Goal: Check status

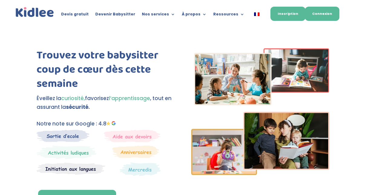
click at [323, 13] on link "Connexion" at bounding box center [322, 14] width 34 height 14
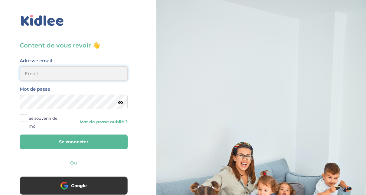
type input "[EMAIL_ADDRESS][DOMAIN_NAME]"
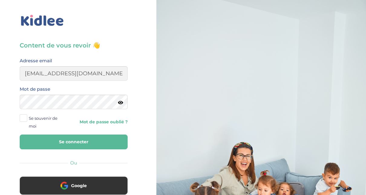
click at [77, 140] on button "Se connecter" at bounding box center [74, 142] width 108 height 15
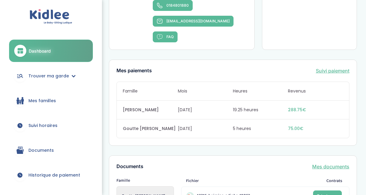
scroll to position [523, 0]
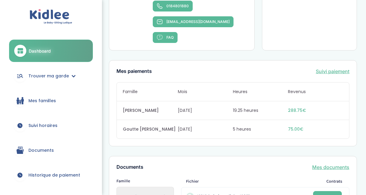
click at [28, 122] on link "Suivi horaires" at bounding box center [51, 126] width 84 height 22
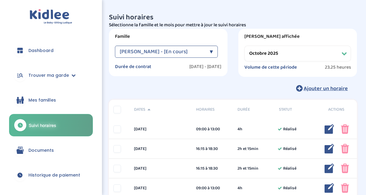
click at [210, 52] on div "▼" at bounding box center [211, 52] width 3 height 12
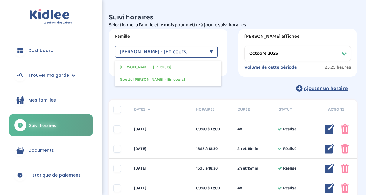
click at [265, 56] on select "Filtrer par mois septembre 2025 octobre 2025 novembre 2025 décembre 2025 janvie…" at bounding box center [297, 54] width 106 height 16
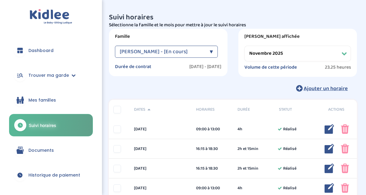
click at [244, 46] on select "Filtrer par mois septembre 2025 octobre 2025 novembre 2025 décembre 2025 janvie…" at bounding box center [297, 54] width 106 height 16
click at [290, 59] on select "Filtrer par mois septembre 2025 octobre 2025 novembre 2025 décembre 2025 janvie…" at bounding box center [297, 54] width 106 height 16
select select "octobre 2025"
click at [244, 46] on select "Filtrer par mois septembre 2025 octobre 2025 novembre 2025 décembre 2025 janvie…" at bounding box center [297, 54] width 106 height 16
click at [211, 47] on div "▼" at bounding box center [211, 52] width 3 height 12
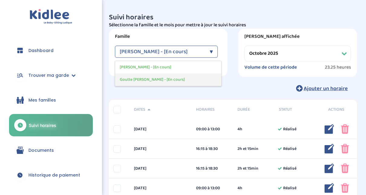
click at [183, 79] on div "Goutte Florence - [En cours]" at bounding box center [168, 79] width 106 height 12
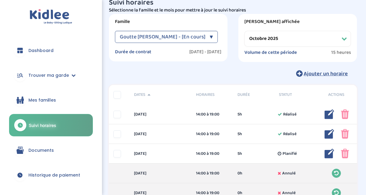
scroll to position [2, 0]
